Goal: Task Accomplishment & Management: Use online tool/utility

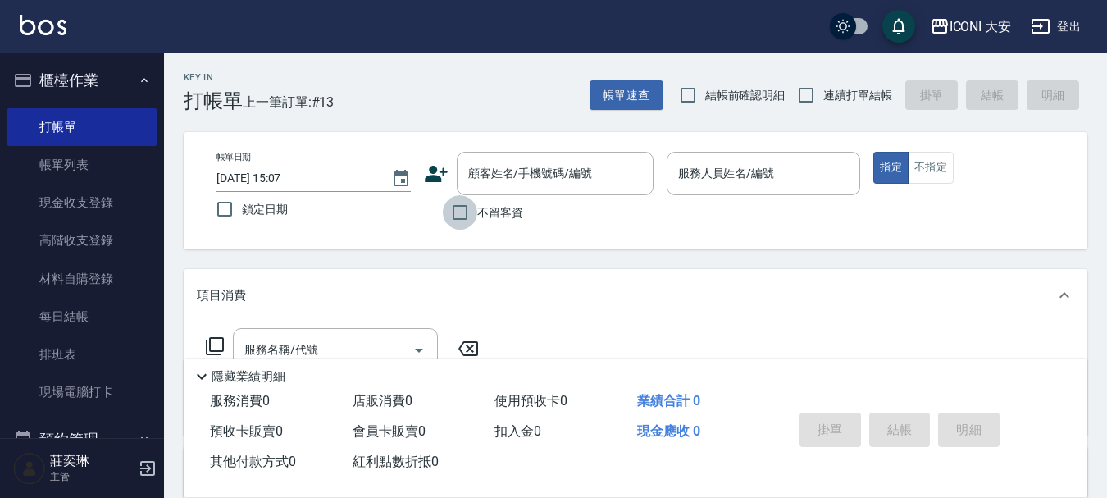
click at [459, 206] on input "不留客資" at bounding box center [460, 212] width 34 height 34
checkbox input "true"
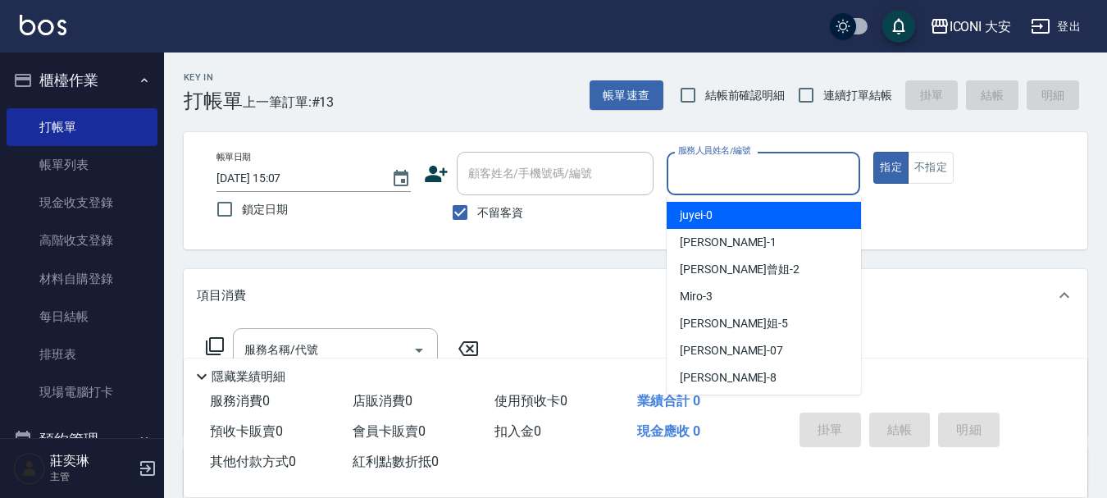
drag, startPoint x: 737, startPoint y: 176, endPoint x: 742, endPoint y: 203, distance: 28.2
click at [738, 179] on input "服務人員姓名/編號" at bounding box center [764, 173] width 180 height 29
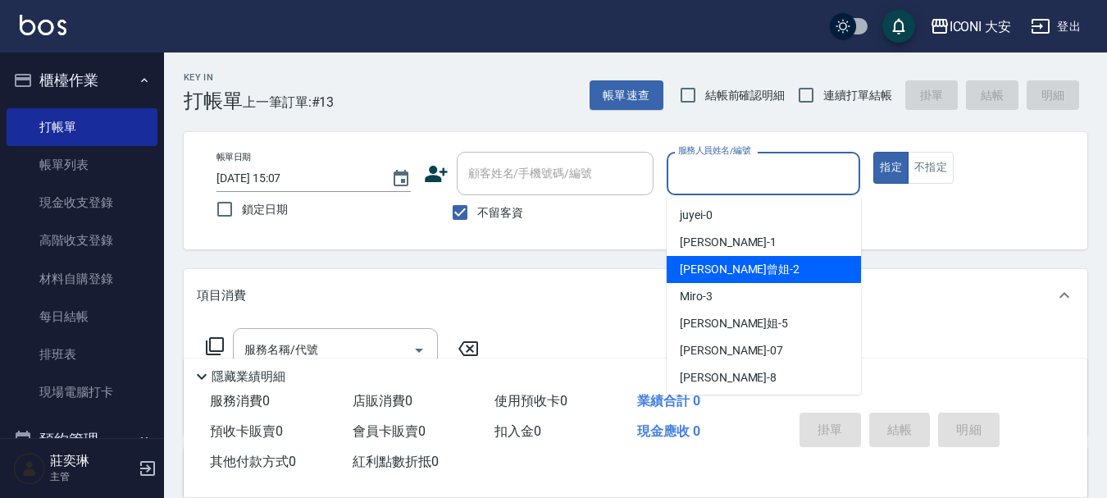
click at [770, 271] on div "[PERSON_NAME]曾姐 -2" at bounding box center [764, 269] width 194 height 27
type input "[PERSON_NAME]曾姐-2"
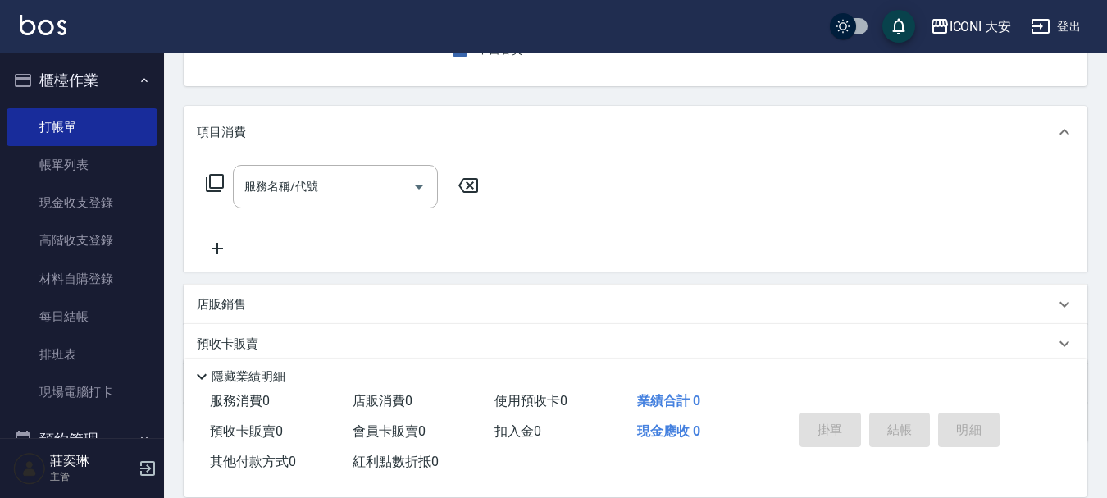
scroll to position [164, 0]
click at [314, 184] on input "服務名稱/代號" at bounding box center [323, 185] width 166 height 29
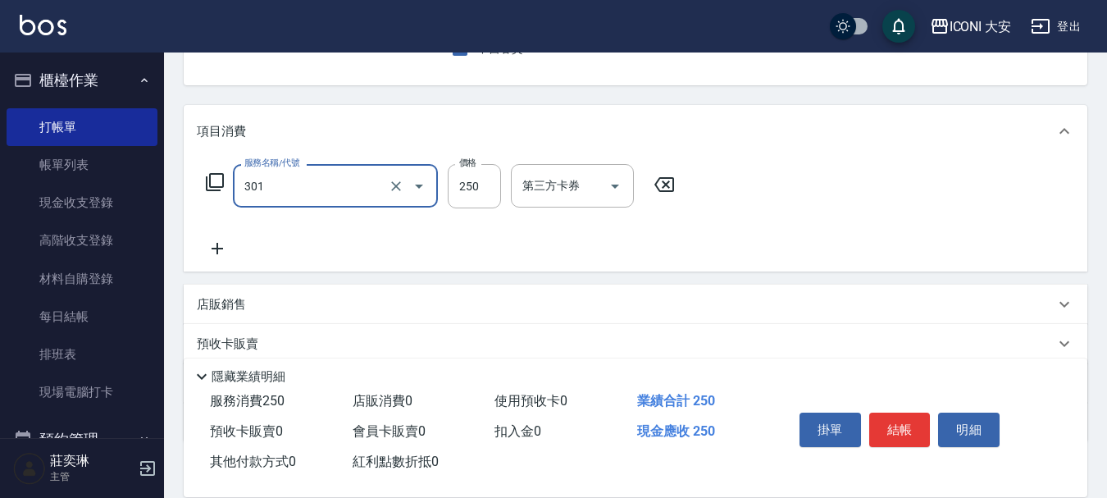
type input "兒童剪髪(301)"
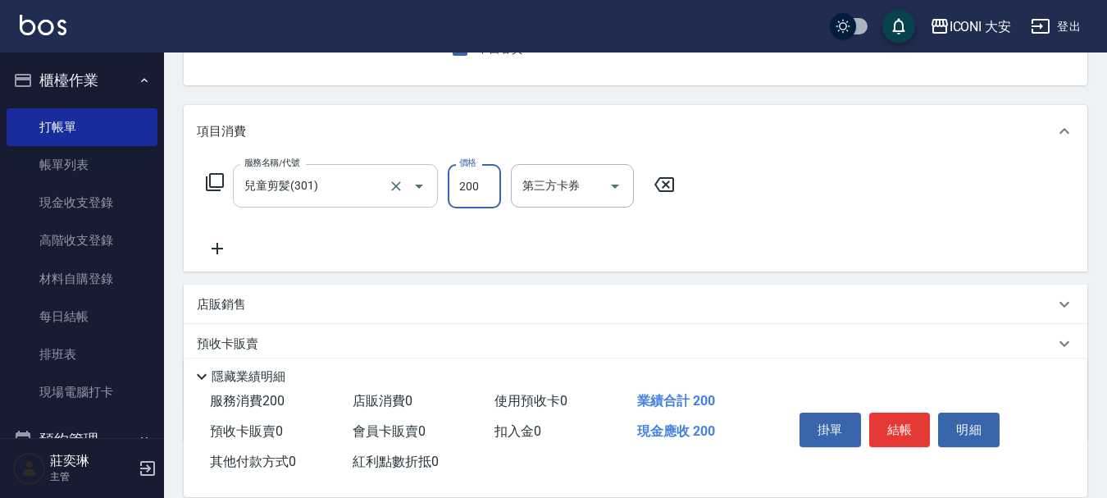
type input "200"
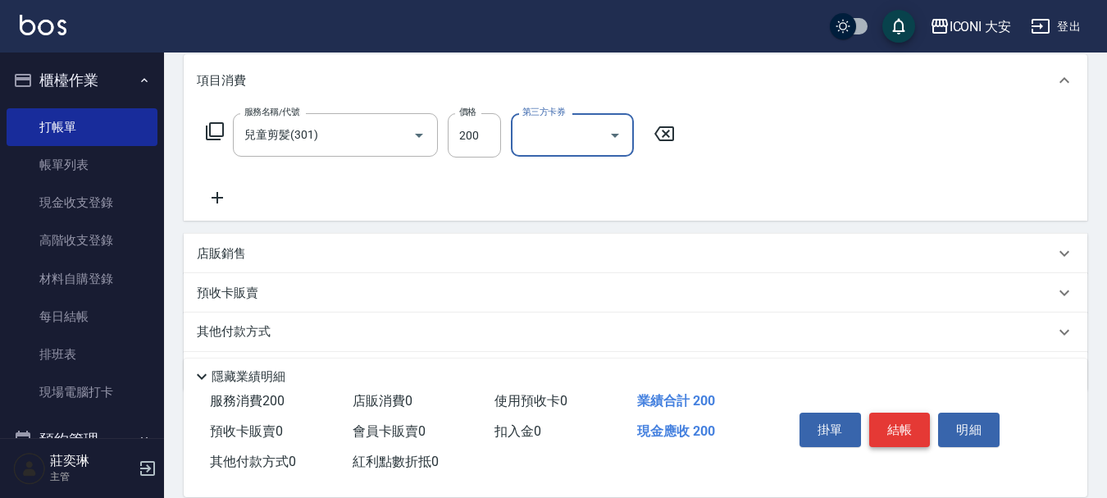
scroll to position [266, 0]
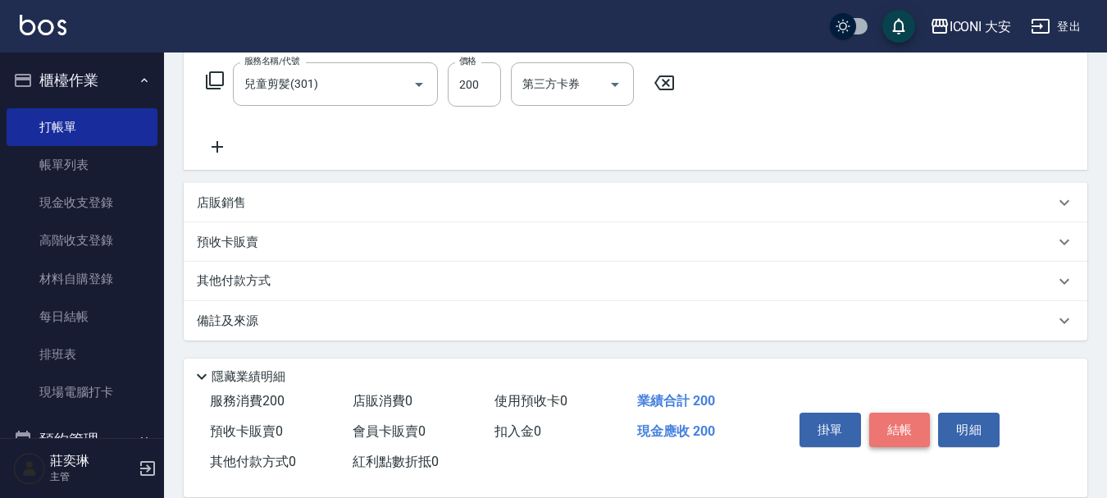
click at [890, 413] on button "結帳" at bounding box center [900, 430] width 62 height 34
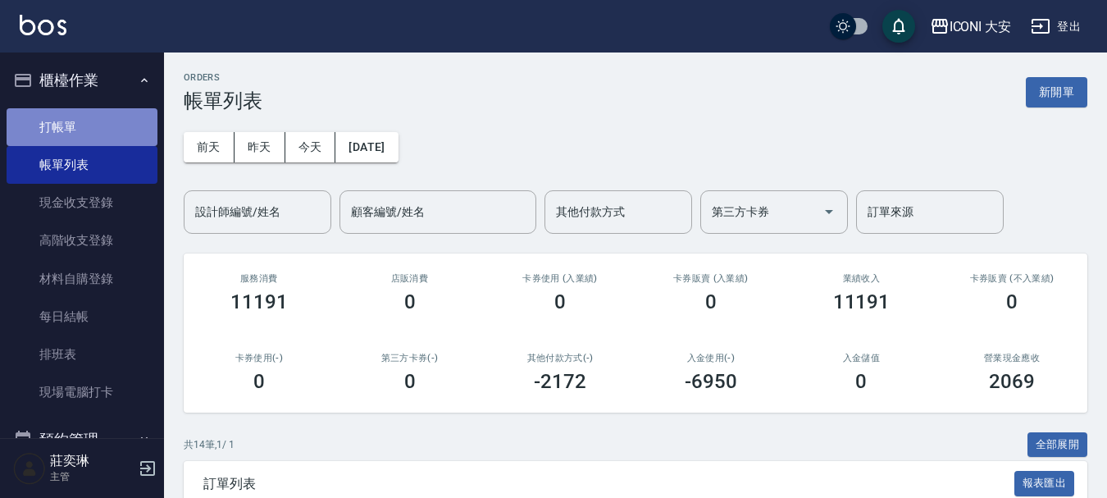
click at [101, 131] on link "打帳單" at bounding box center [82, 127] width 151 height 38
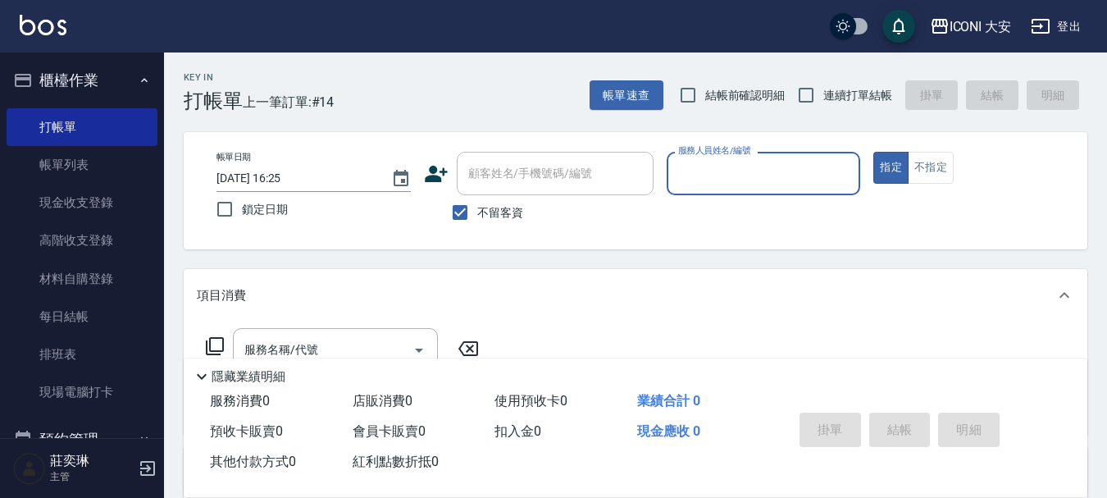
click at [692, 159] on input "服務人員姓名/編號" at bounding box center [764, 173] width 180 height 29
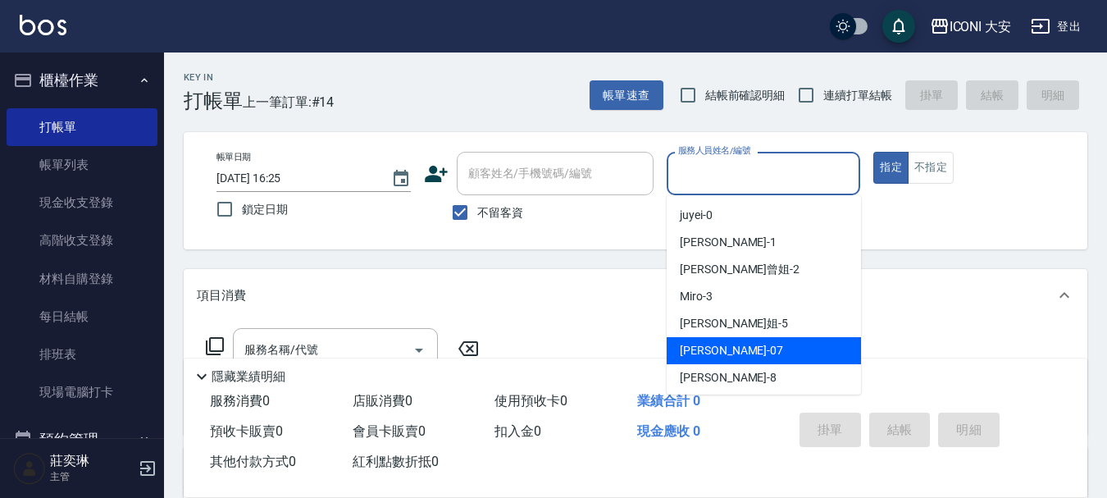
scroll to position [30, 0]
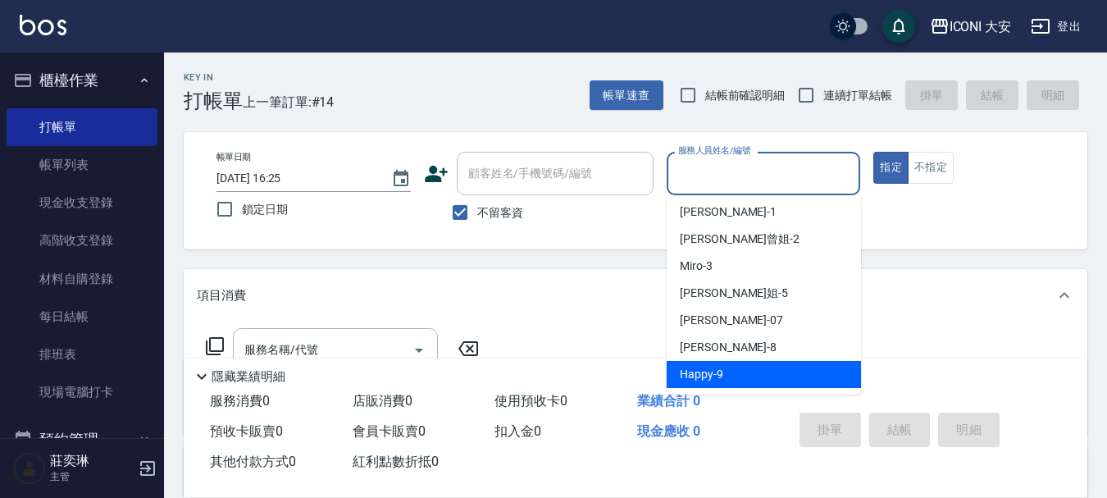
click at [710, 380] on span "Happy -9" at bounding box center [701, 374] width 43 height 17
type input "Happy-9"
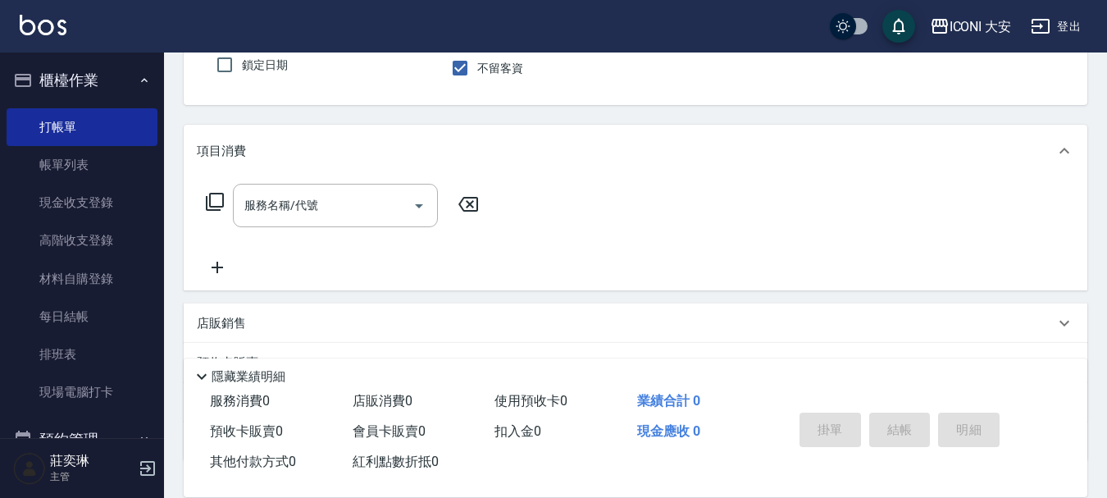
scroll to position [164, 0]
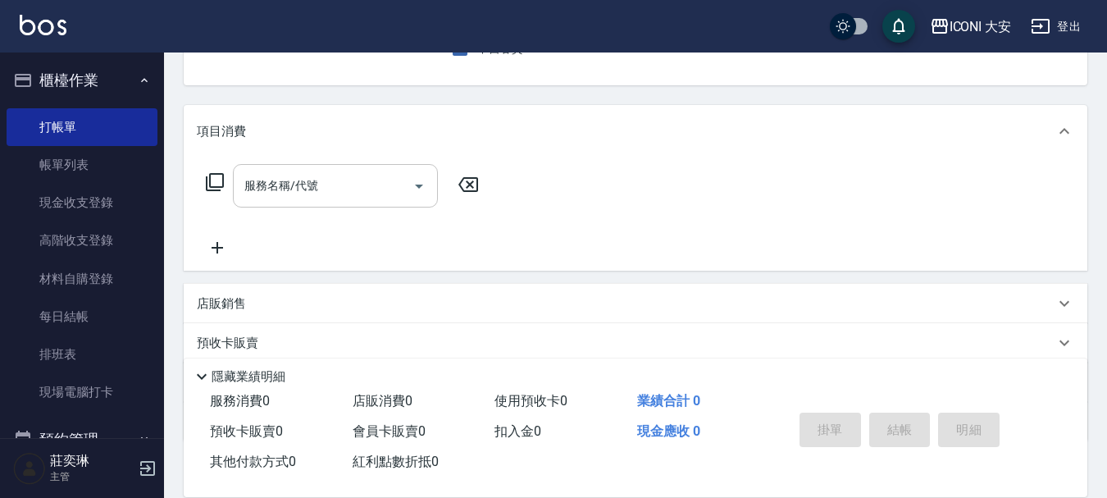
click at [345, 178] on input "服務名稱/代號" at bounding box center [323, 185] width 166 height 29
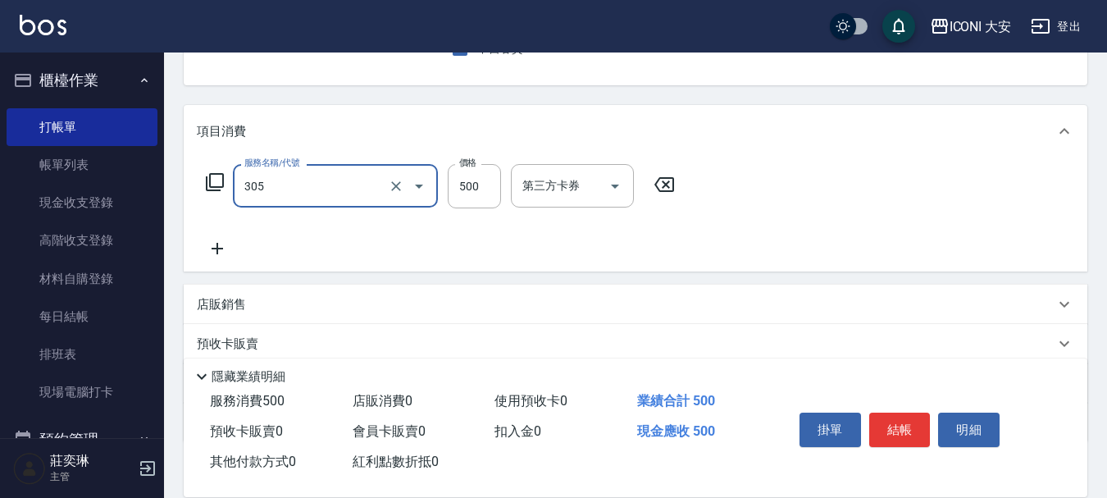
type input "剪髮(305)"
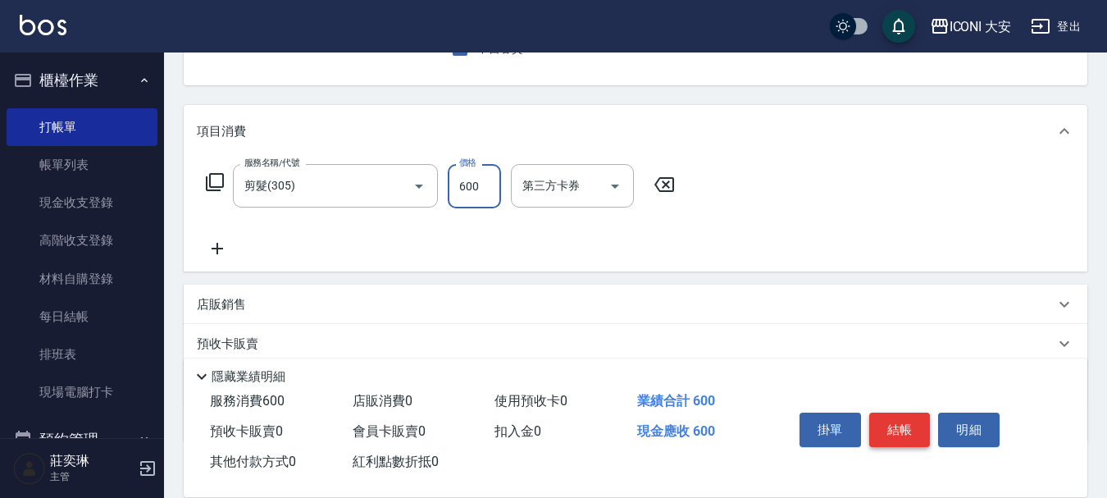
type input "600"
click at [882, 424] on button "結帳" at bounding box center [900, 430] width 62 height 34
